Goal: Learn about a topic: Learn about a topic

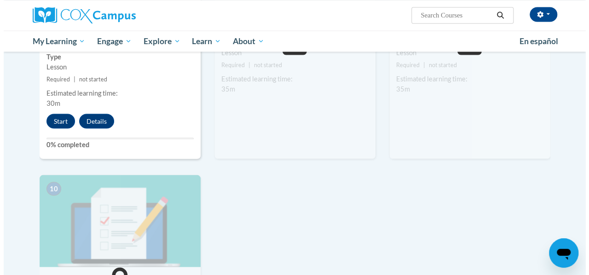
scroll to position [842, 0]
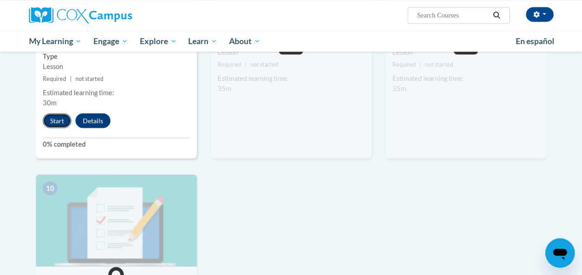
click at [62, 121] on button "Start" at bounding box center [57, 120] width 29 height 15
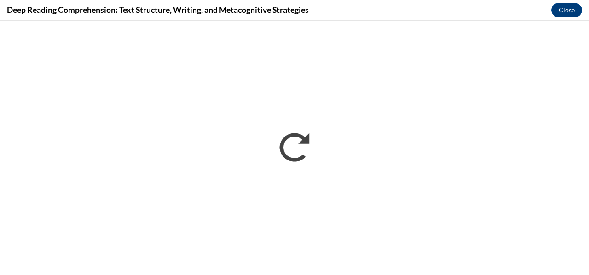
scroll to position [0, 0]
